Goal: Check status: Check status

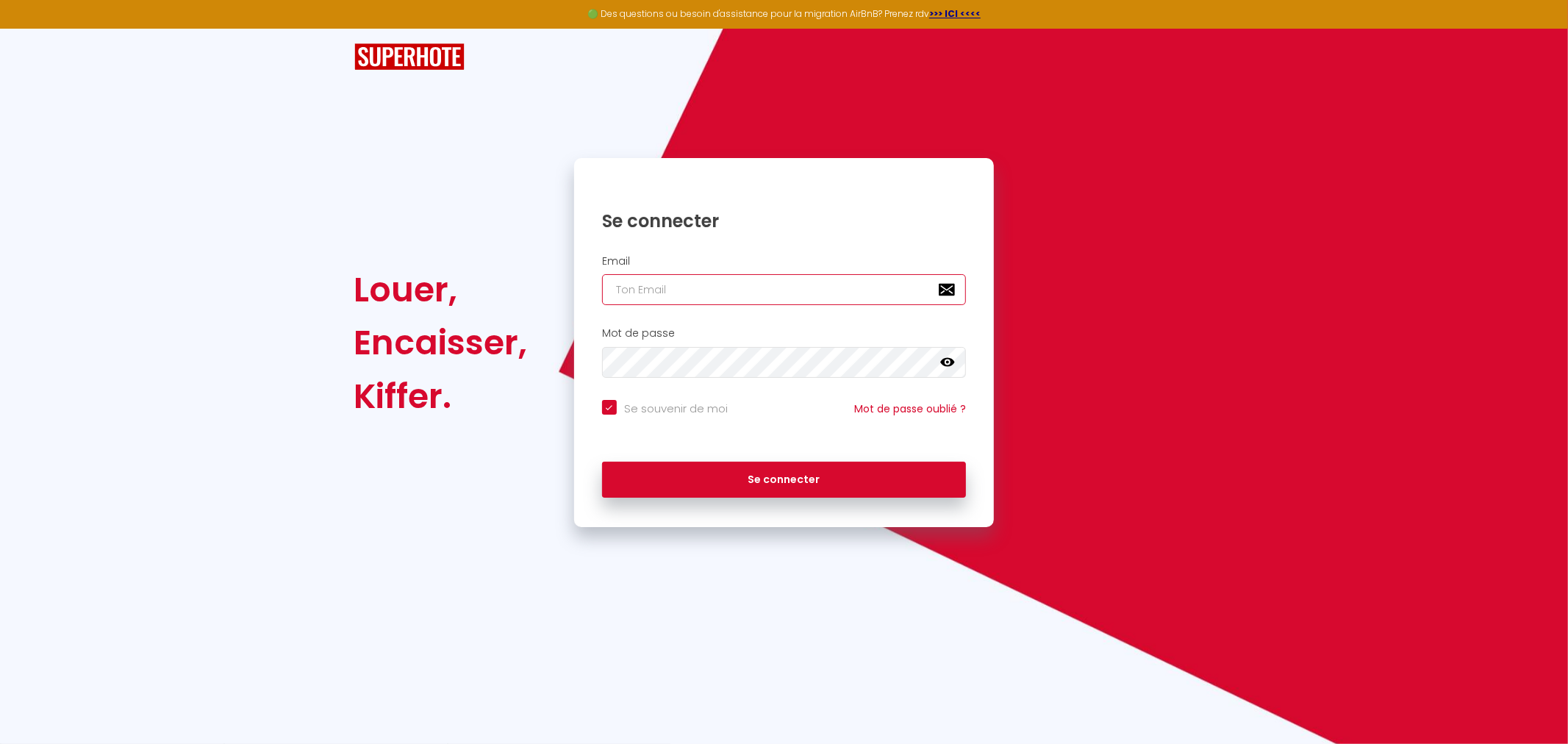
click at [667, 281] on input "email" at bounding box center [784, 290] width 364 height 31
type input "[EMAIL_ADDRESS][DOMAIN_NAME]"
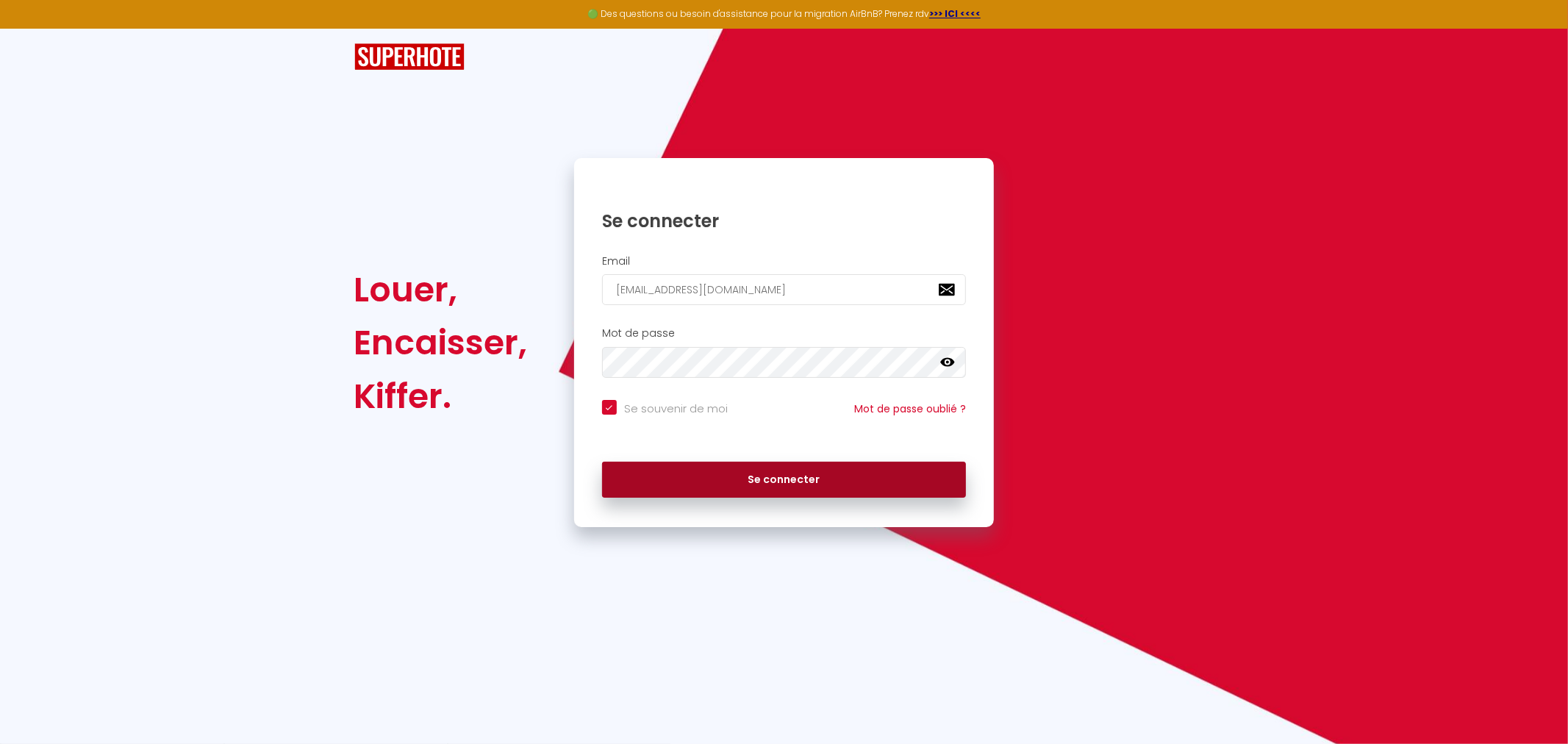
click at [763, 476] on button "Se connecter" at bounding box center [784, 480] width 364 height 37
checkbox input "true"
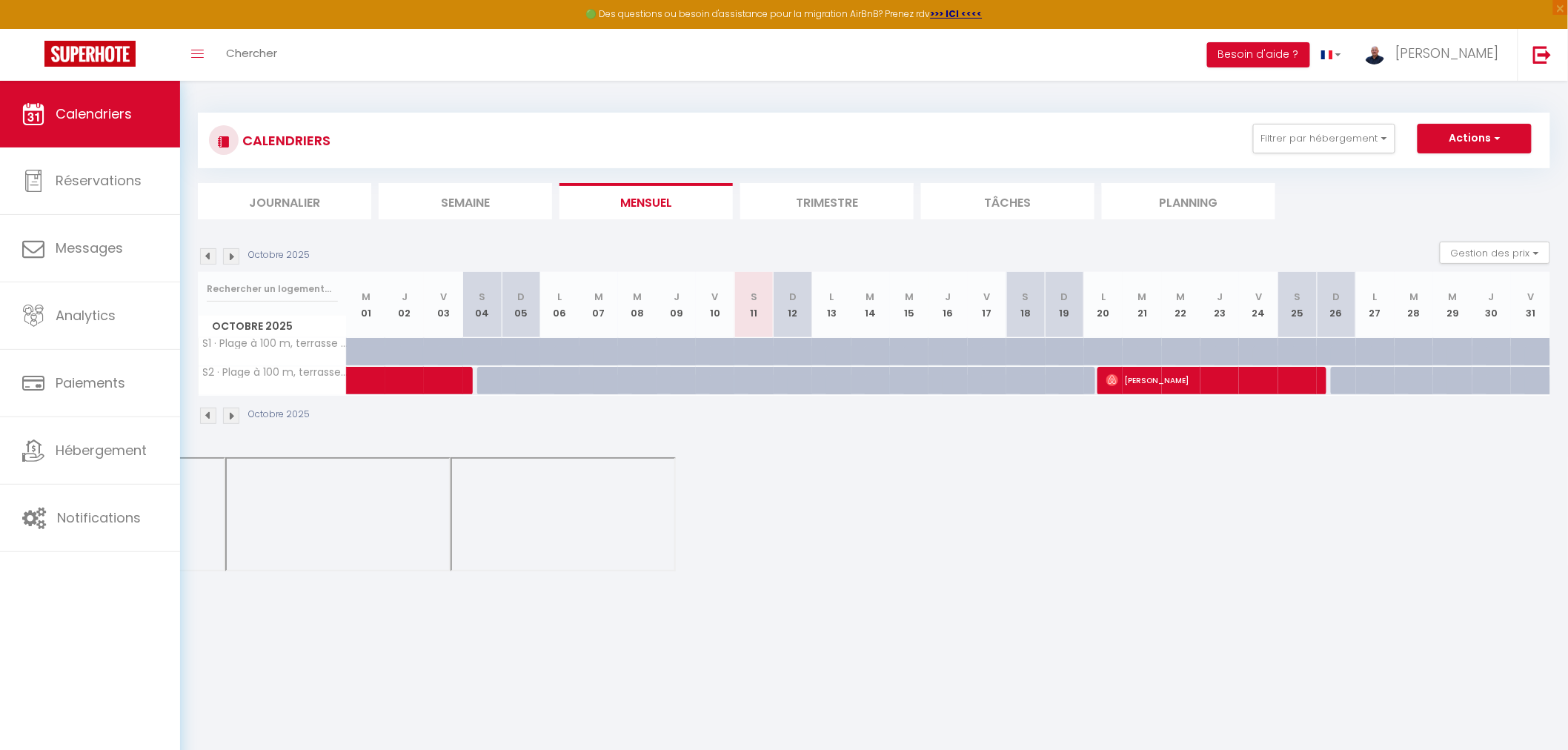
click at [843, 194] on li "Trimestre" at bounding box center [827, 201] width 174 height 37
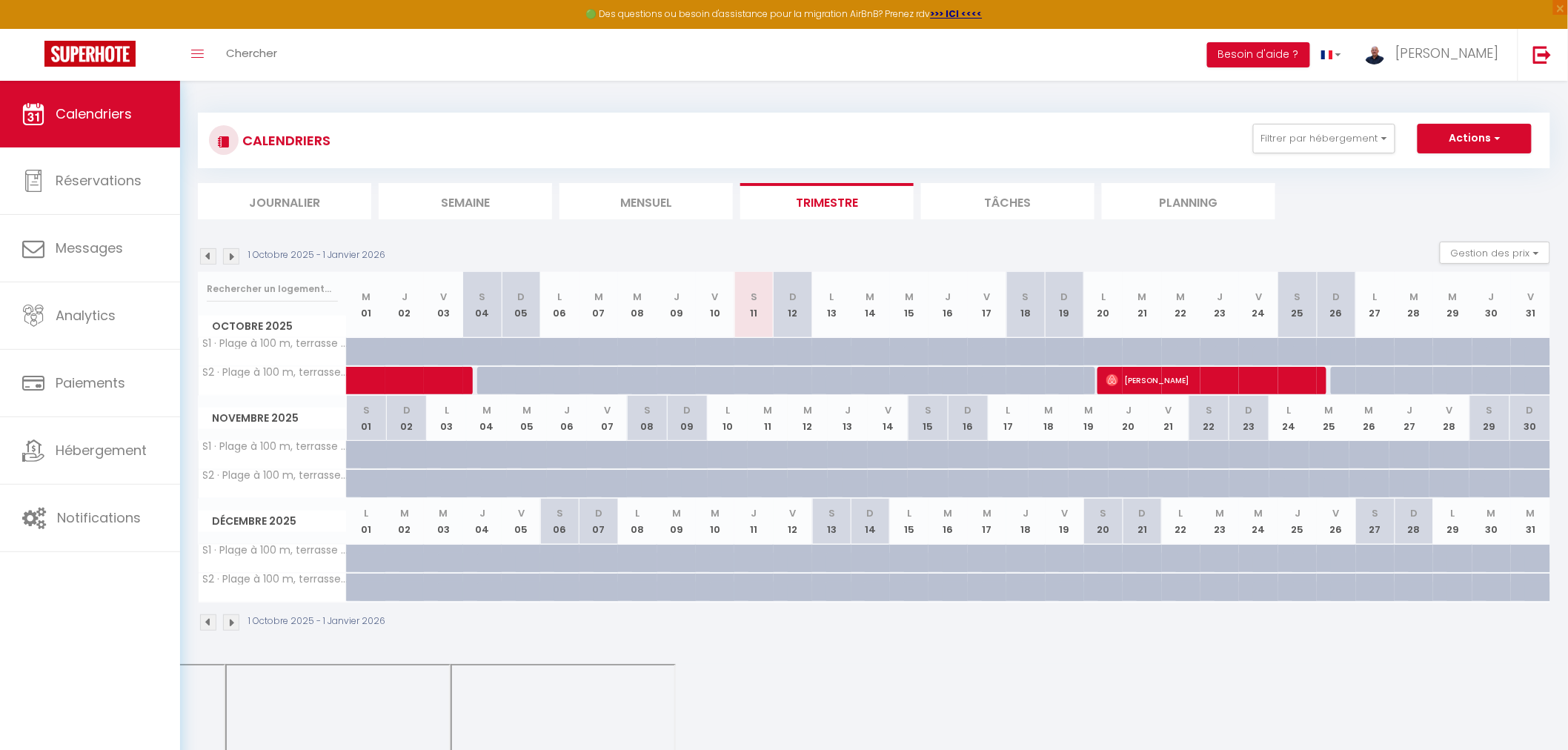
click at [212, 256] on img at bounding box center [208, 256] width 16 height 16
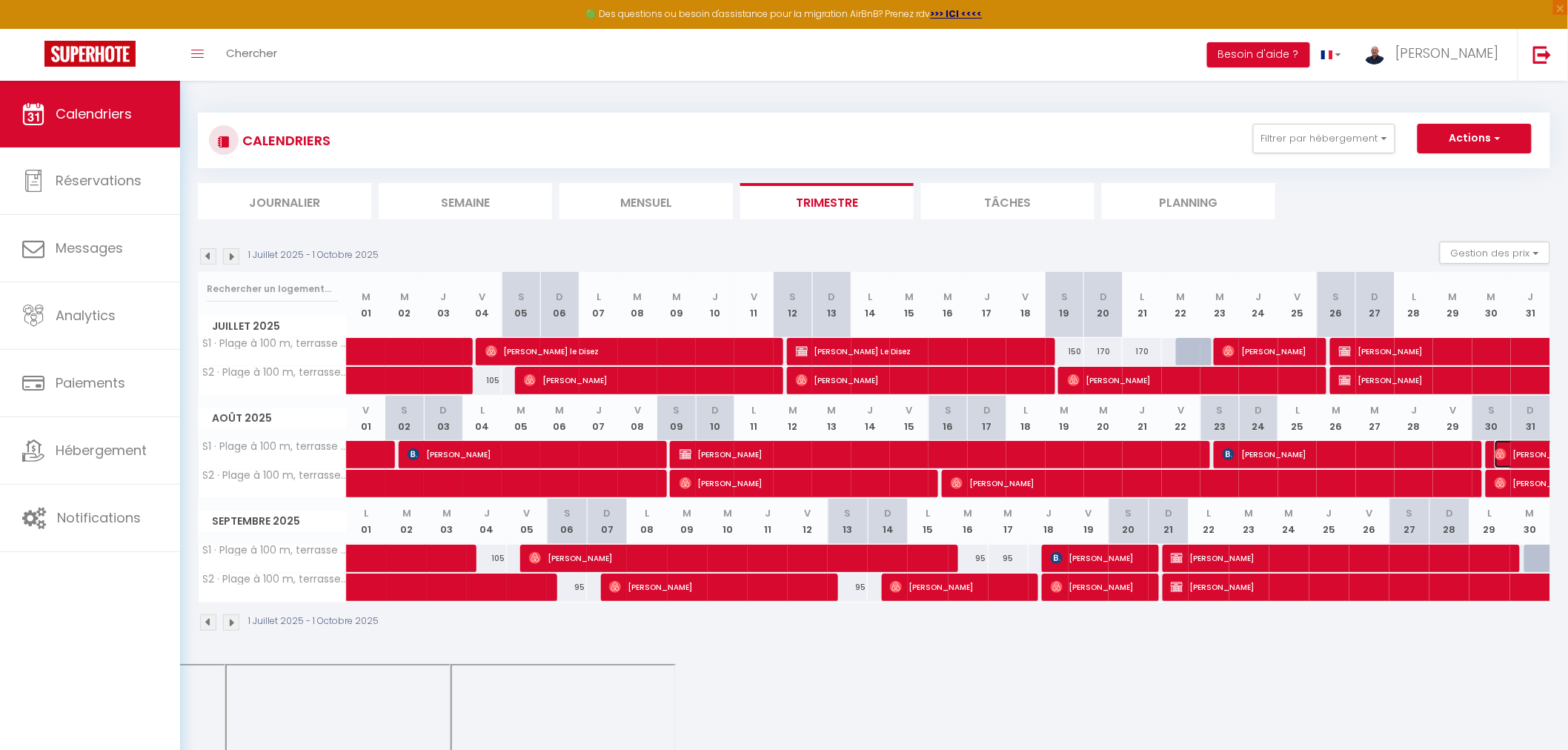
click at [1519, 456] on span "[PERSON_NAME]" at bounding box center [1580, 454] width 171 height 28
select select "OK"
select select "1"
select select "0"
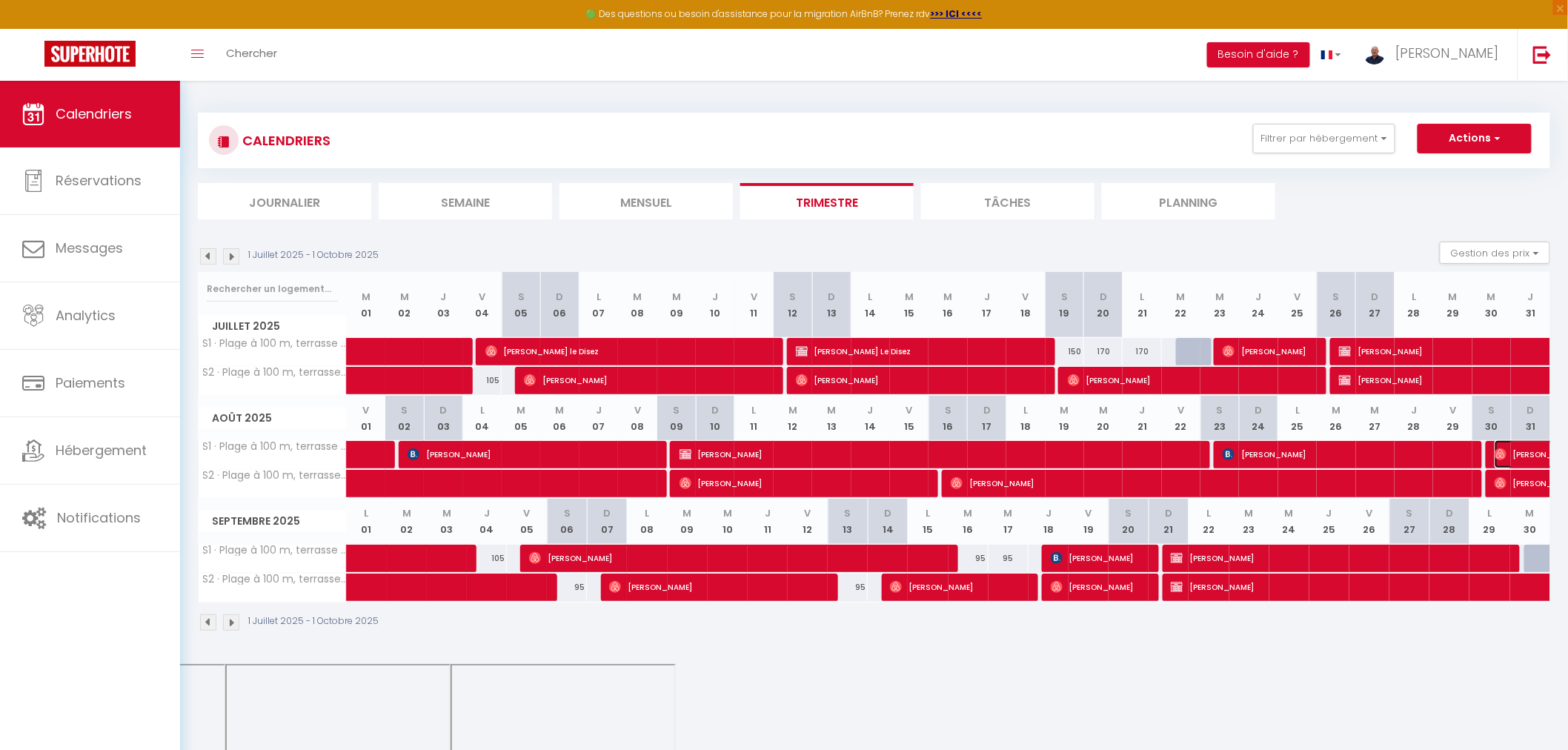
select select "1"
select select
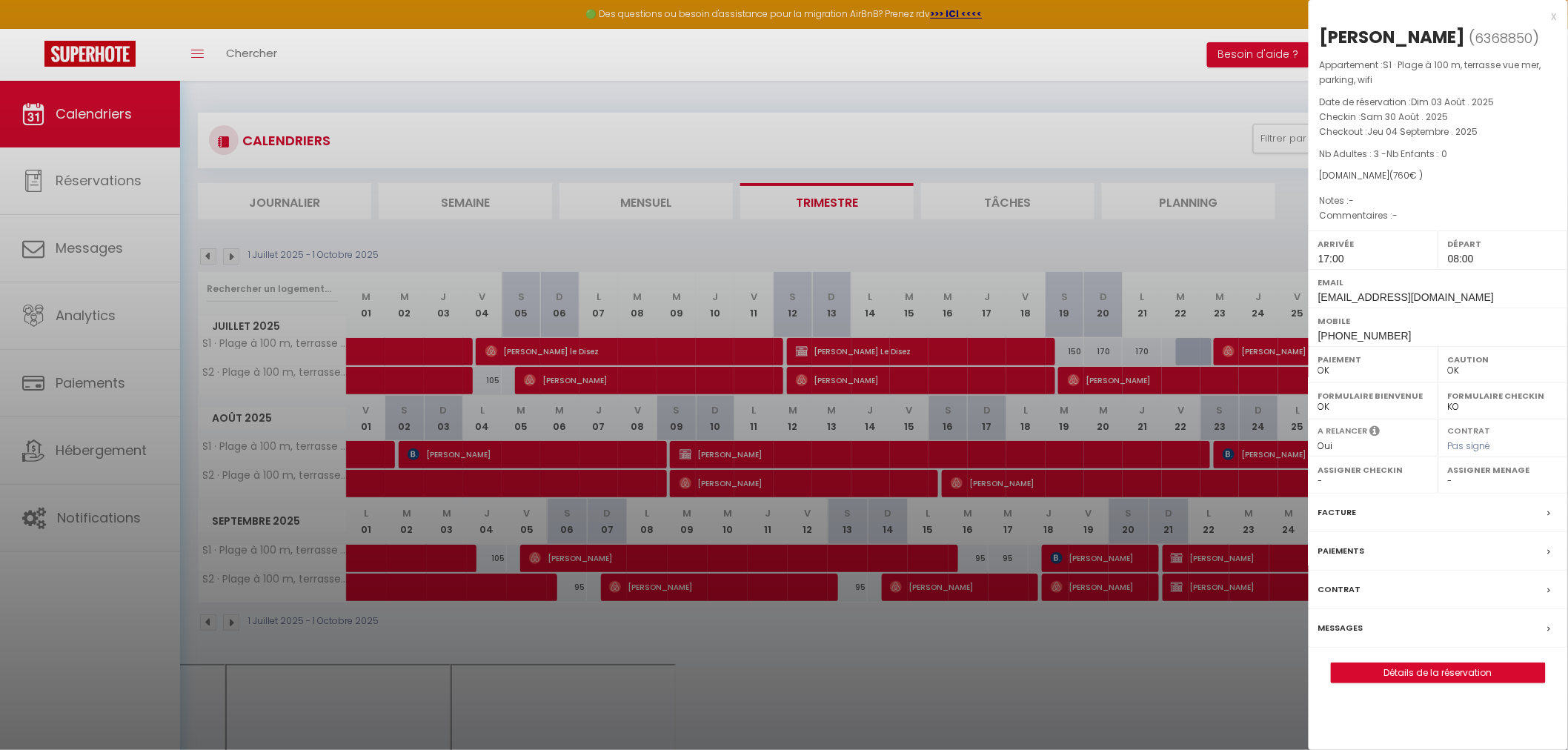
click at [1347, 553] on label "Paiements" at bounding box center [1341, 550] width 46 height 16
